Goal: Download file/media

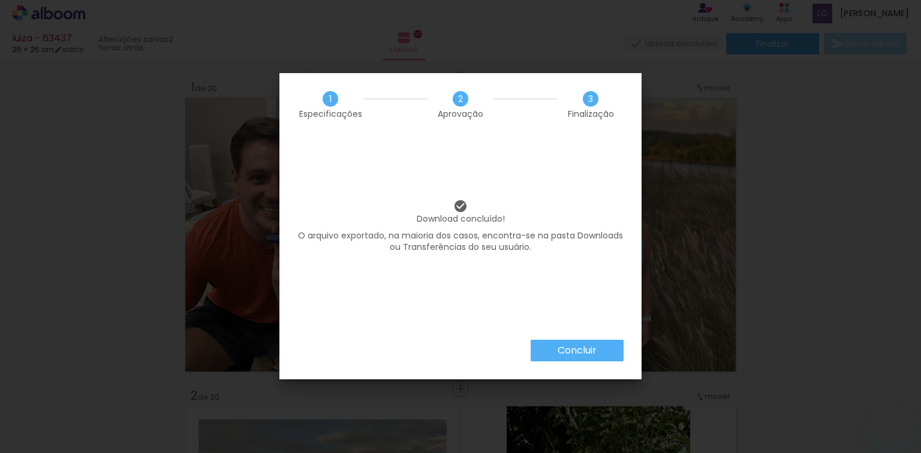
click at [0, 0] on slot "Concluir" at bounding box center [0, 0] width 0 height 0
click at [568, 353] on body "link( href="../../bower_components/polymer/polymer.html" rel="import" ) picture…" at bounding box center [460, 226] width 921 height 453
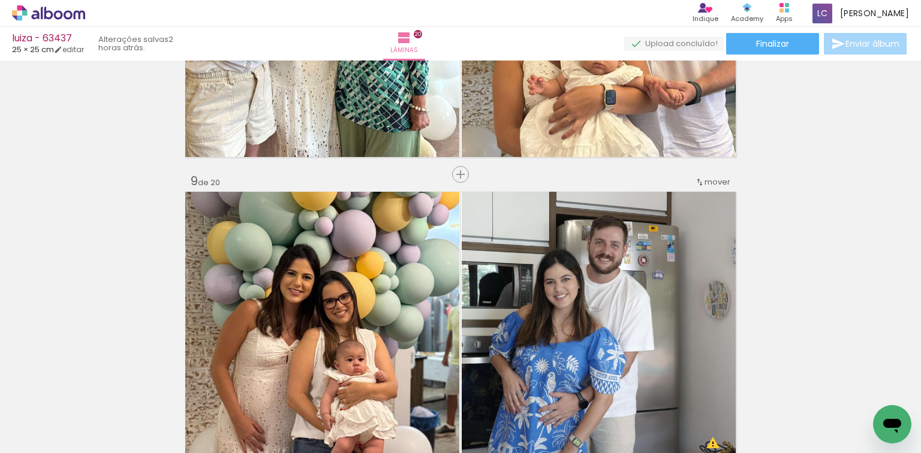
scroll to position [2184, 0]
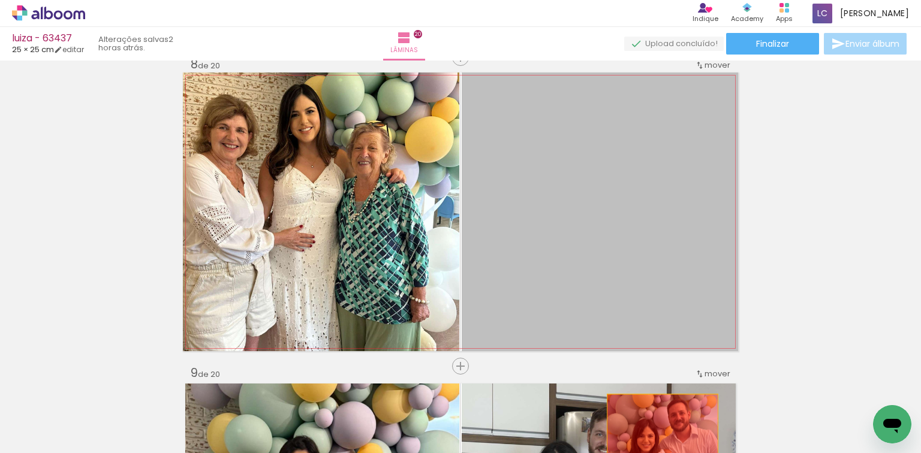
drag, startPoint x: 645, startPoint y: 408, endPoint x: 645, endPoint y: 415, distance: 7.2
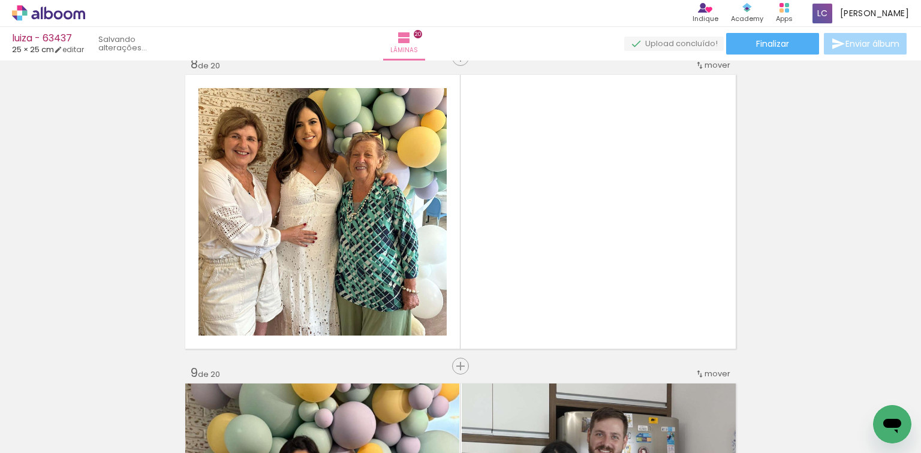
scroll to position [0, 1934]
click at [682, 309] on quentale-workspace at bounding box center [460, 226] width 921 height 453
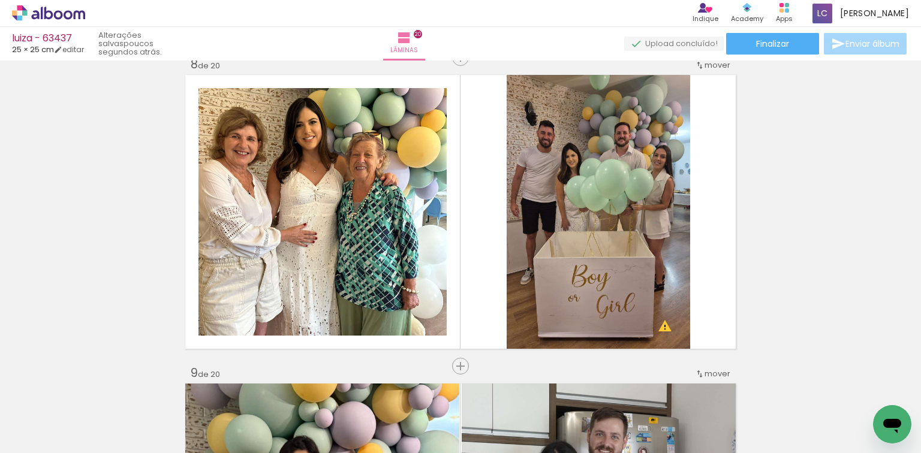
click at [787, 50] on paper-button "Finalizar" at bounding box center [772, 44] width 93 height 22
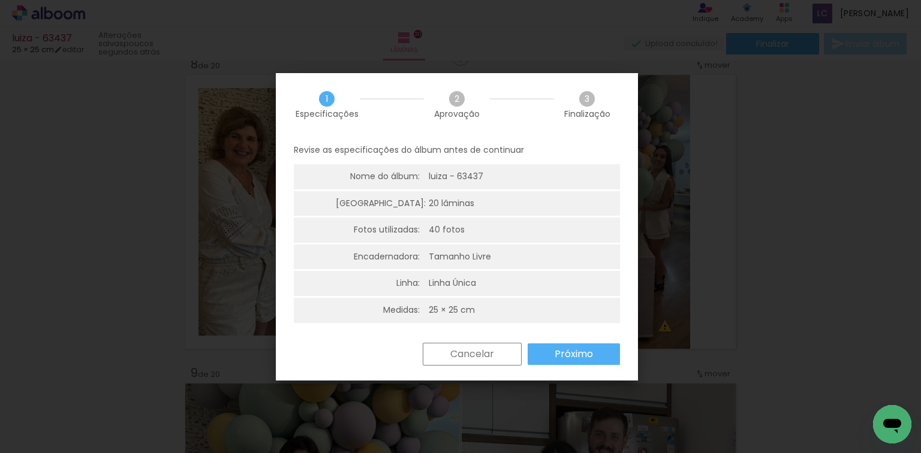
click at [0, 0] on slot "Próximo" at bounding box center [0, 0] width 0 height 0
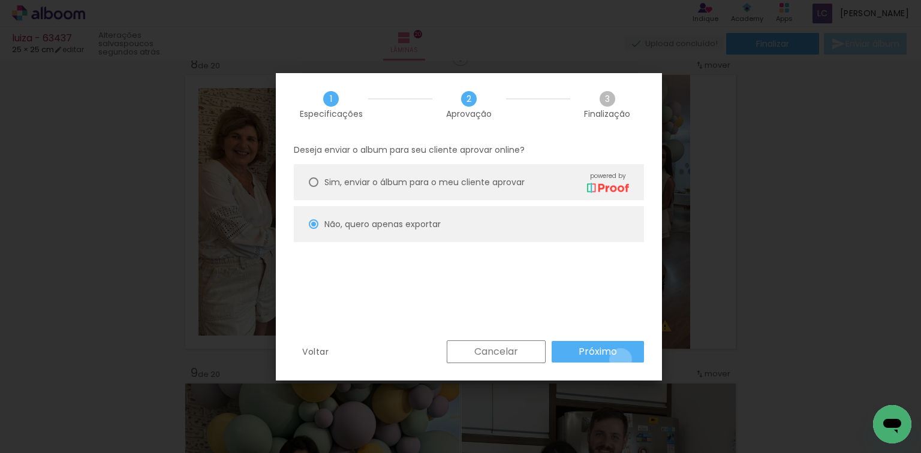
click at [621, 360] on paper-button "Próximo" at bounding box center [598, 352] width 92 height 22
type input "Alta, 300 DPI"
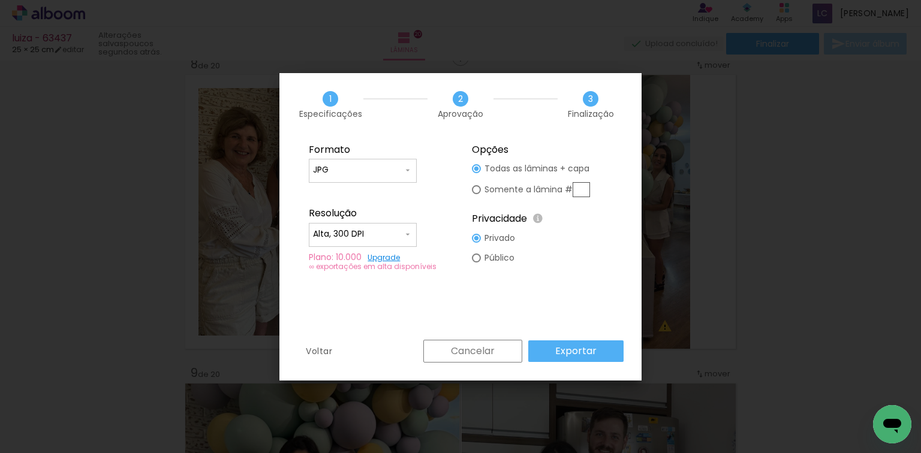
click at [583, 188] on input "text" at bounding box center [581, 189] width 17 height 15
type paper-radio-button "on"
type input "8"
click at [0, 0] on slot "Exportar" at bounding box center [0, 0] width 0 height 0
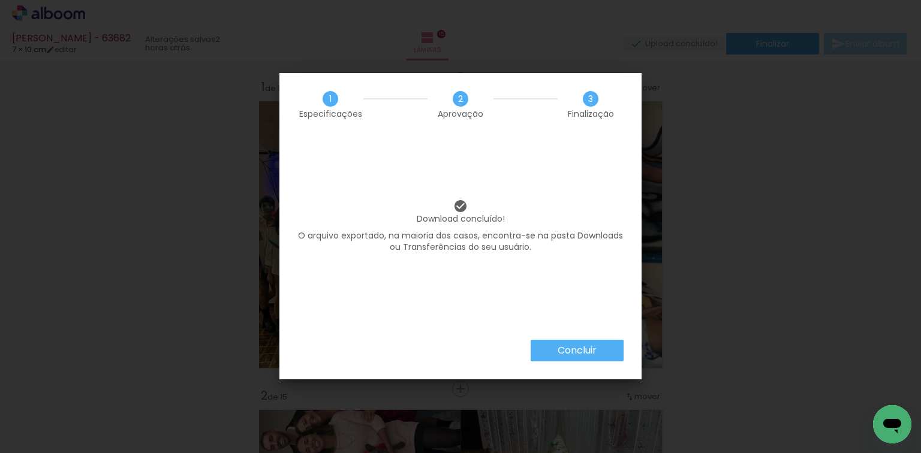
scroll to position [0, 1195]
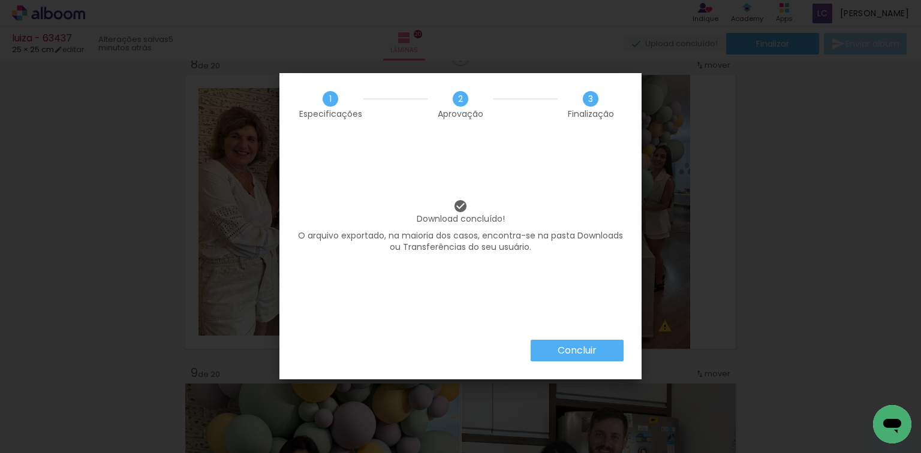
scroll to position [0, 1934]
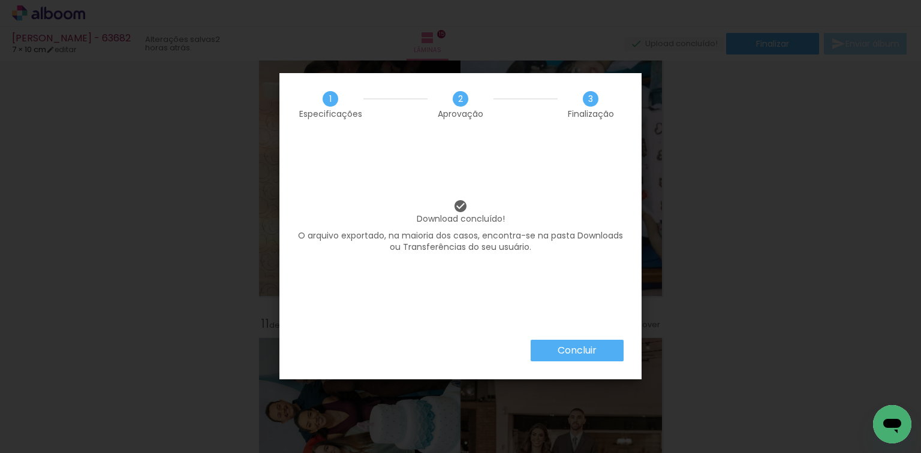
scroll to position [0, 1195]
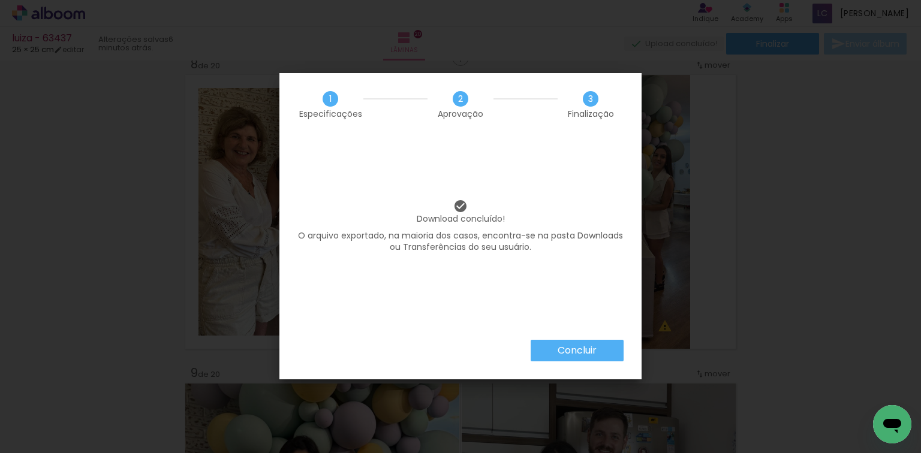
scroll to position [0, 1934]
